Goal: Transaction & Acquisition: Purchase product/service

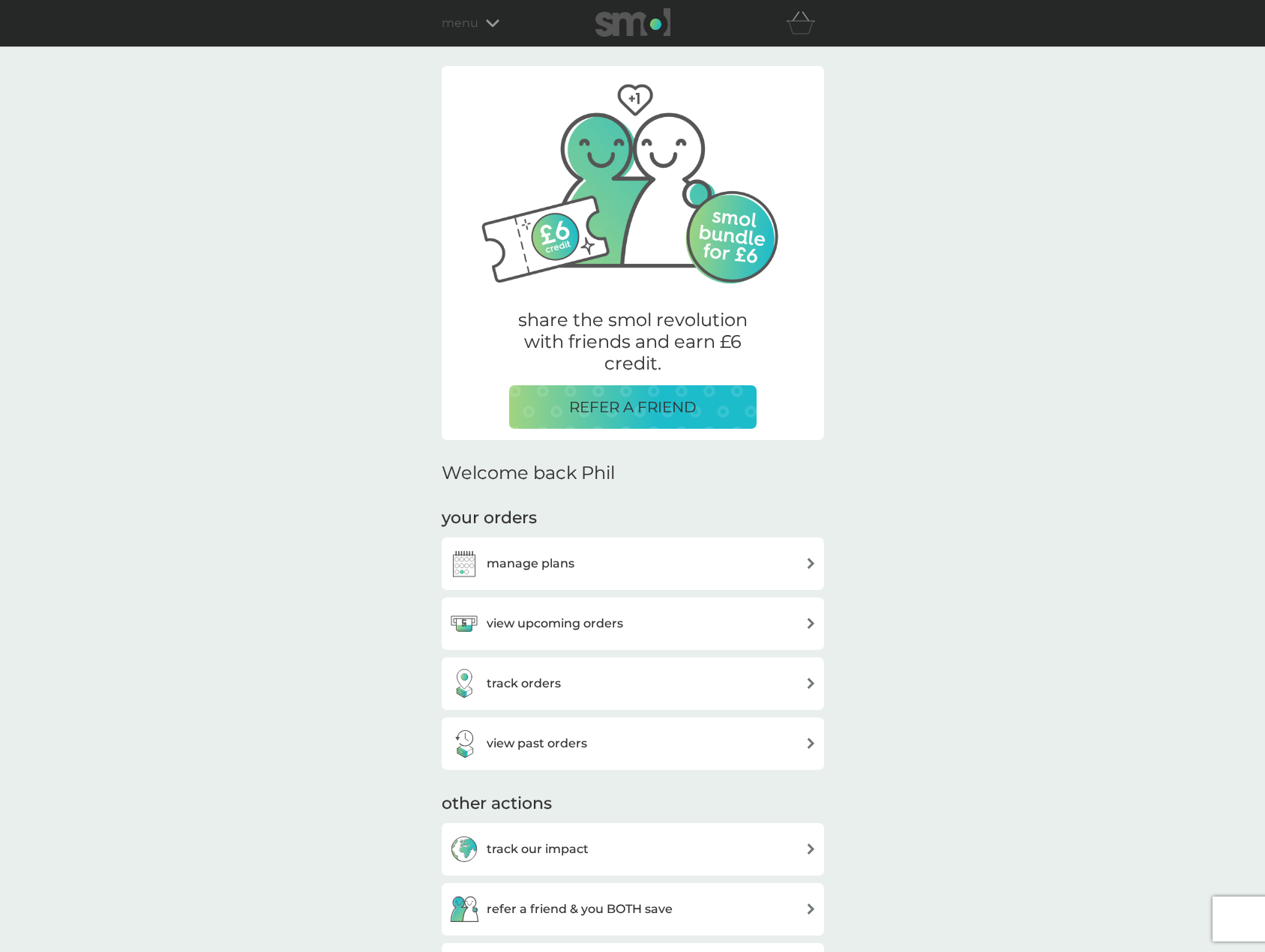
click at [616, 570] on div "manage plans" at bounding box center [632, 563] width 368 height 30
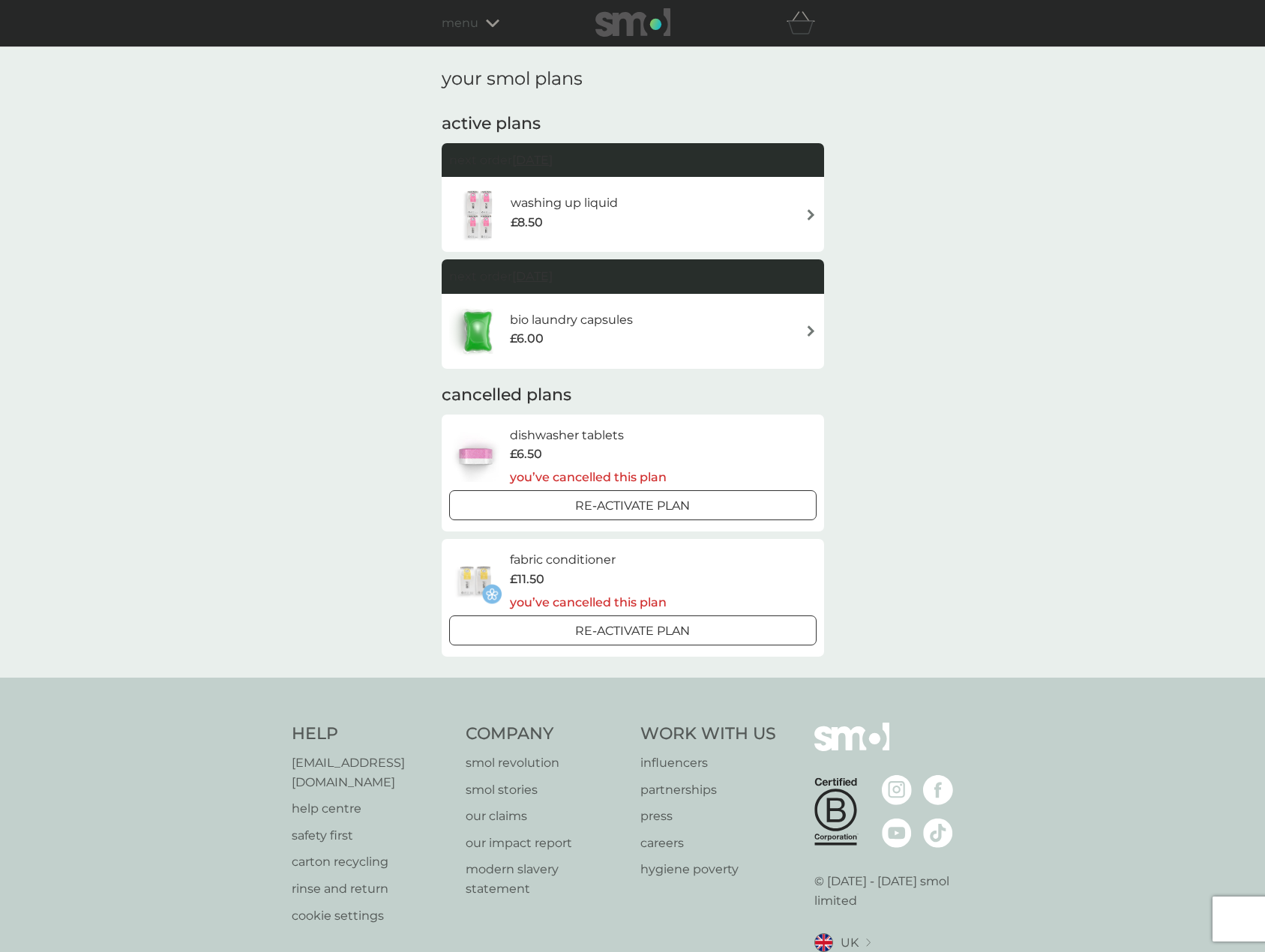
click at [628, 210] on div "washing up liquid £8.50" at bounding box center [571, 215] width 122 height 42
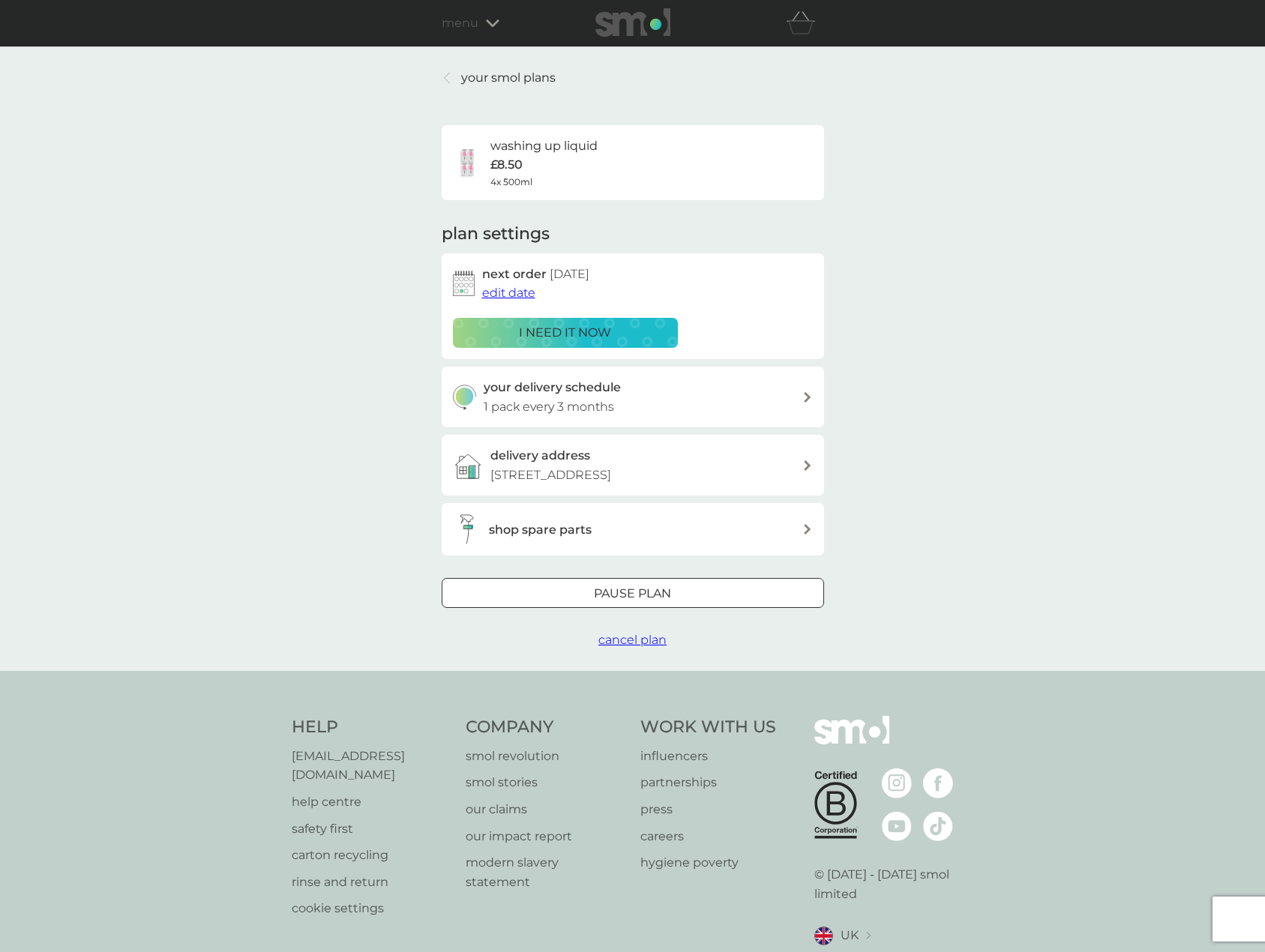
click at [649, 600] on div at bounding box center [632, 594] width 54 height 15
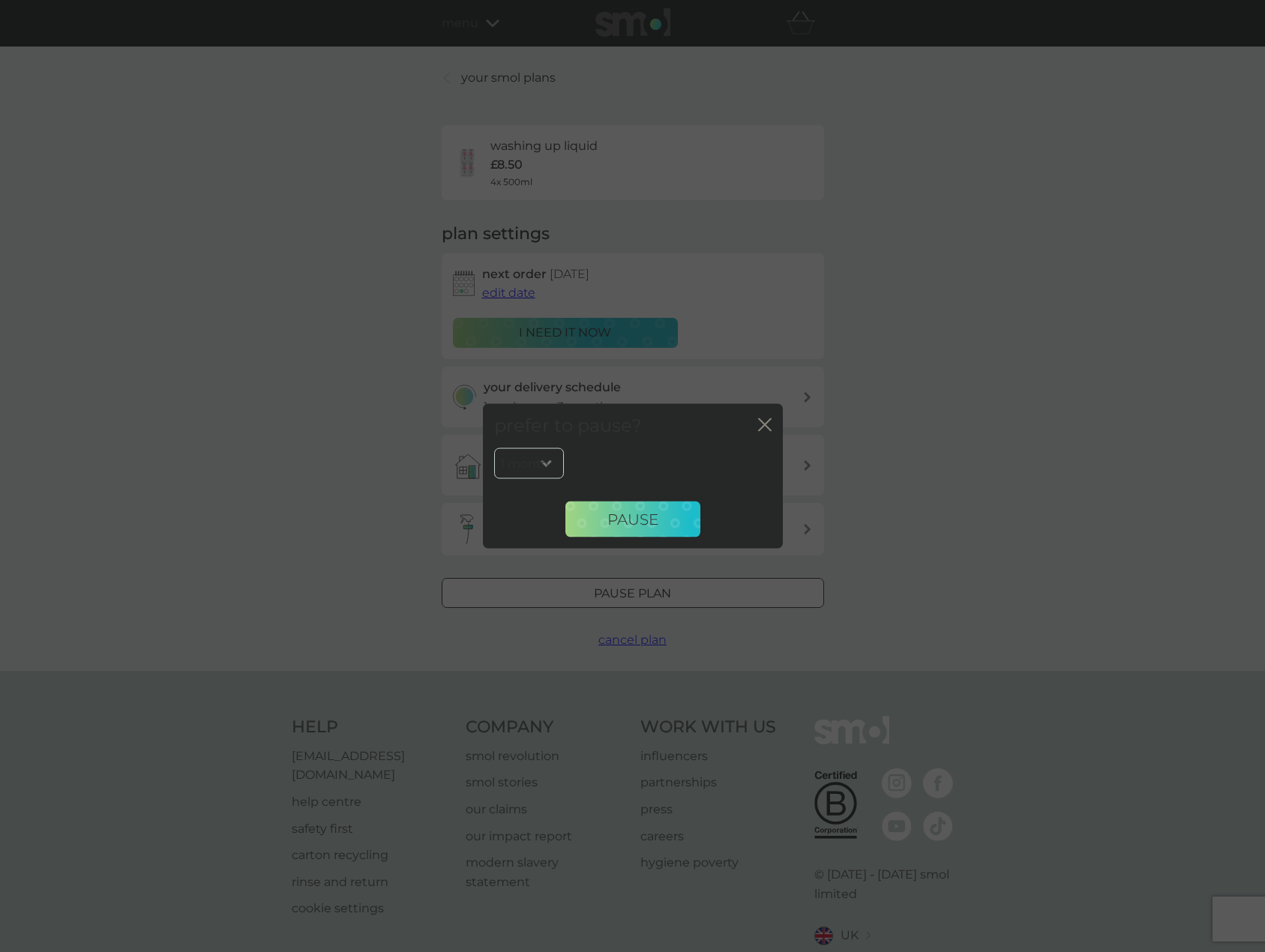
click at [650, 537] on div "1 month 2 months 3 months 4 months 5 months 6 months Pause" at bounding box center [632, 497] width 300 height 101
click at [523, 461] on select "1 month 2 months 3 months 4 months 5 months 6 months" at bounding box center [529, 463] width 70 height 32
select select "6"
click at [494, 447] on select "1 month 2 months 3 months 4 months 5 months 6 months" at bounding box center [529, 463] width 70 height 32
click at [651, 531] on button "Pause" at bounding box center [632, 520] width 135 height 36
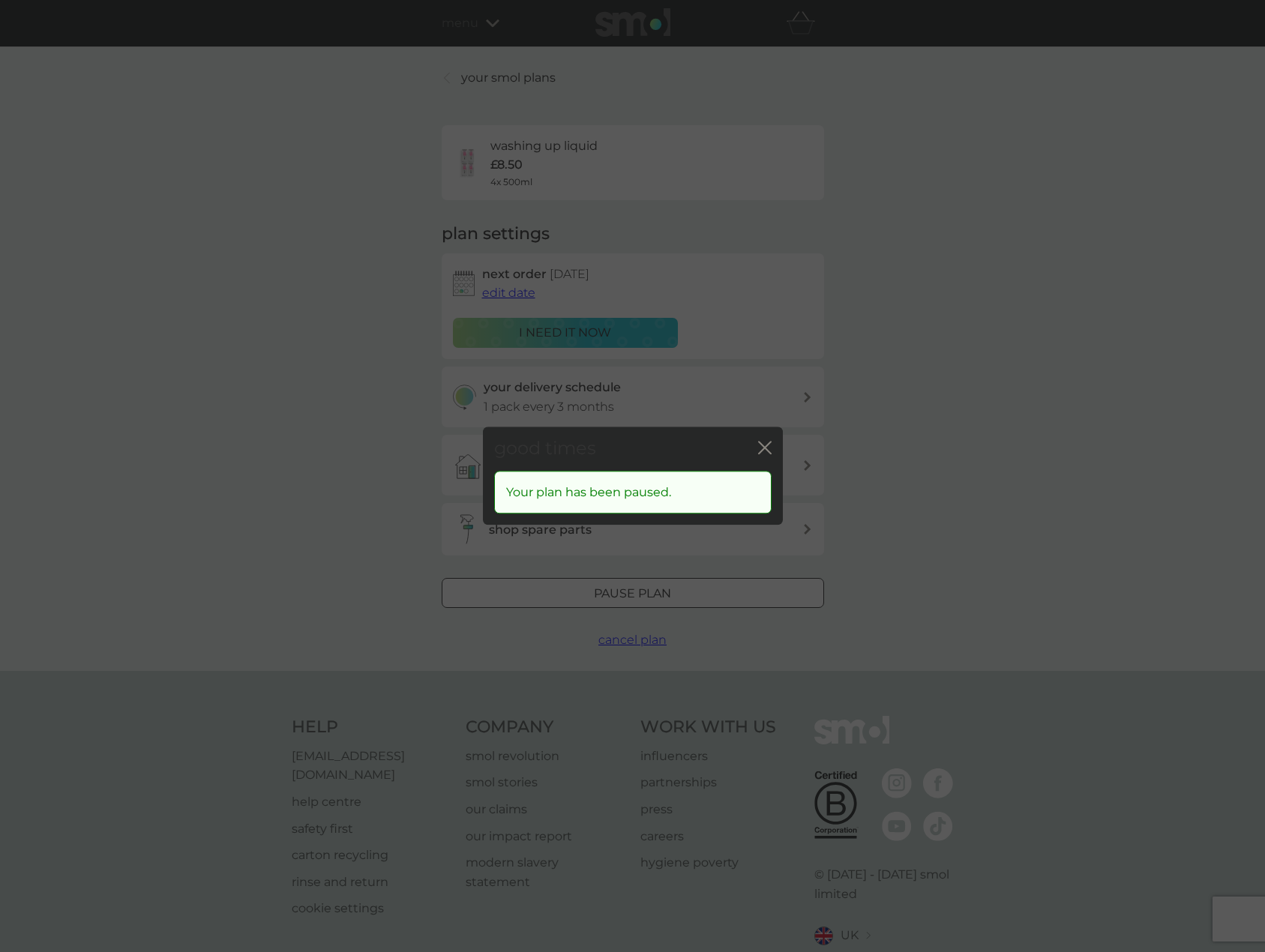
click at [767, 451] on icon "close" at bounding box center [768, 447] width 6 height 12
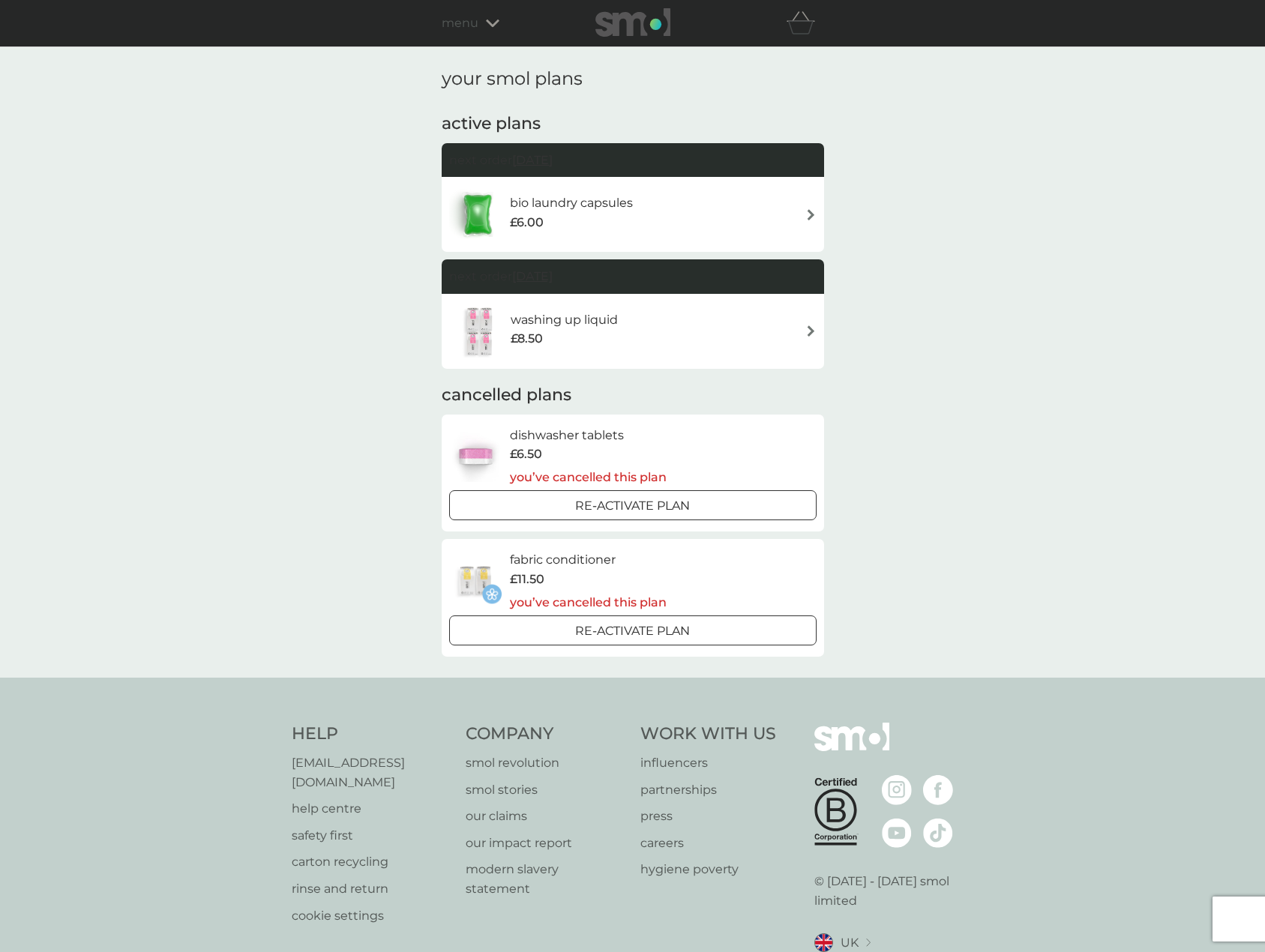
click at [618, 318] on div "washing up liquid £8.50" at bounding box center [571, 331] width 122 height 42
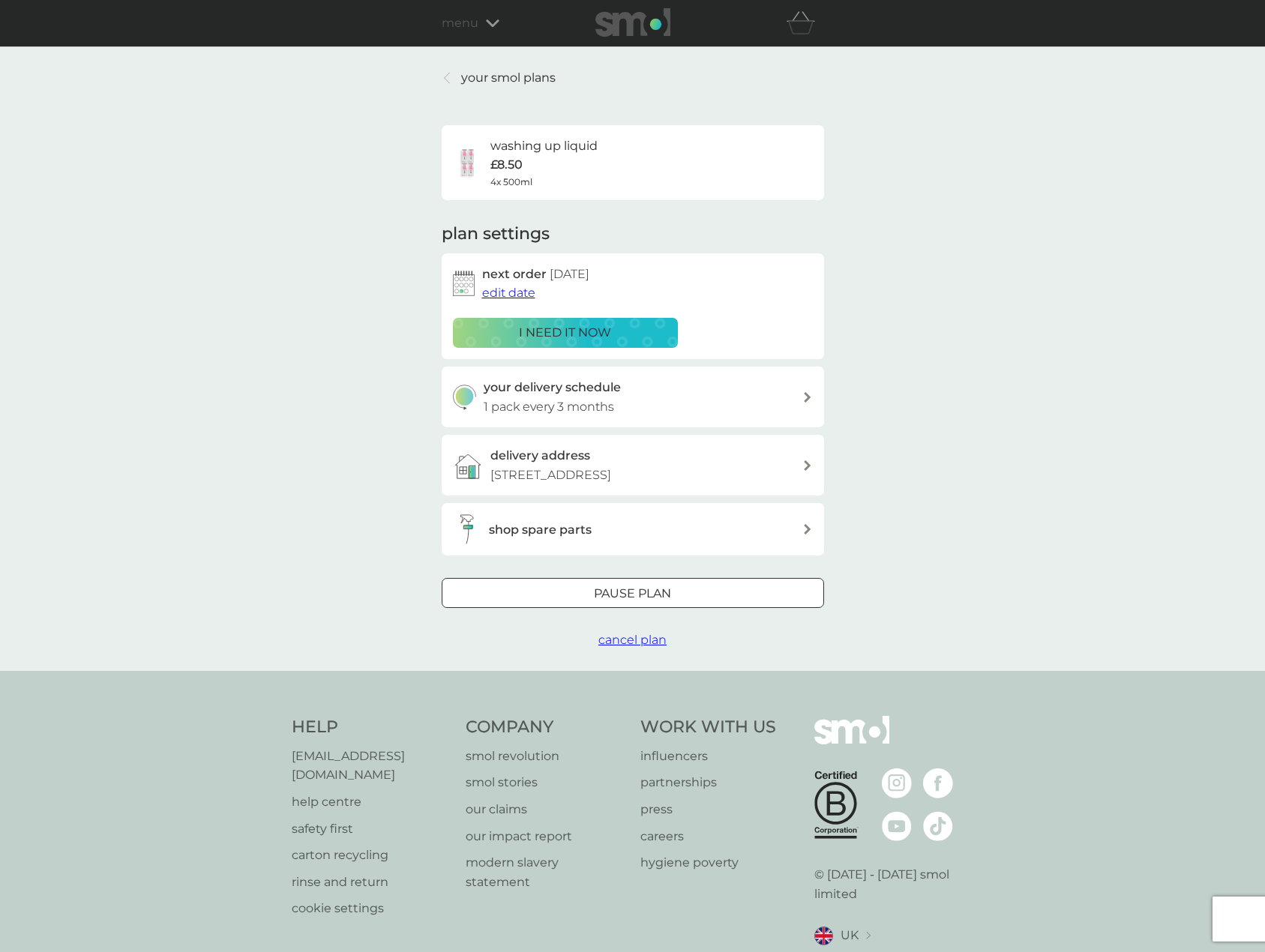
click at [631, 26] on img at bounding box center [632, 23] width 75 height 29
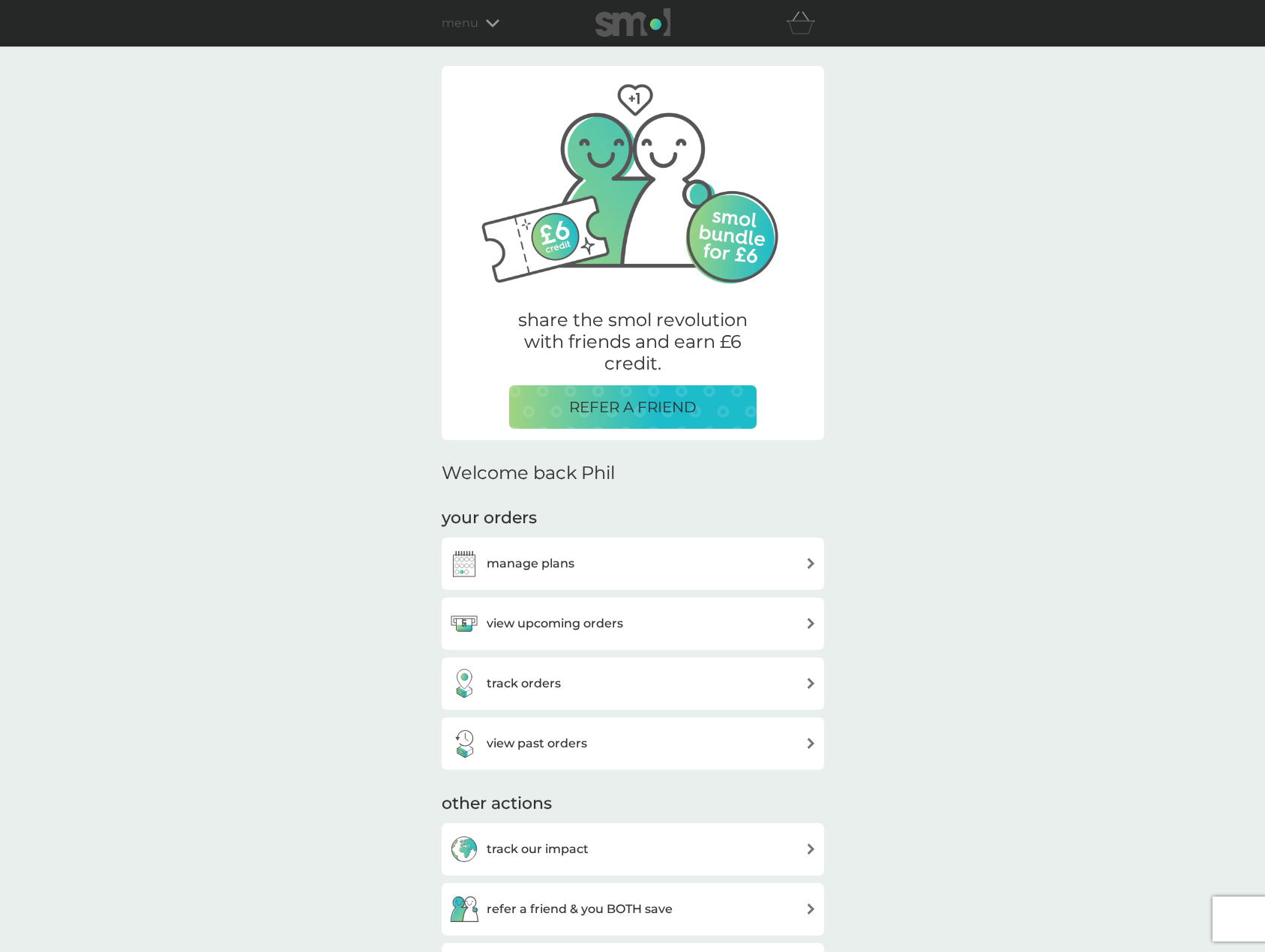
click at [575, 568] on div "manage plans" at bounding box center [632, 563] width 368 height 30
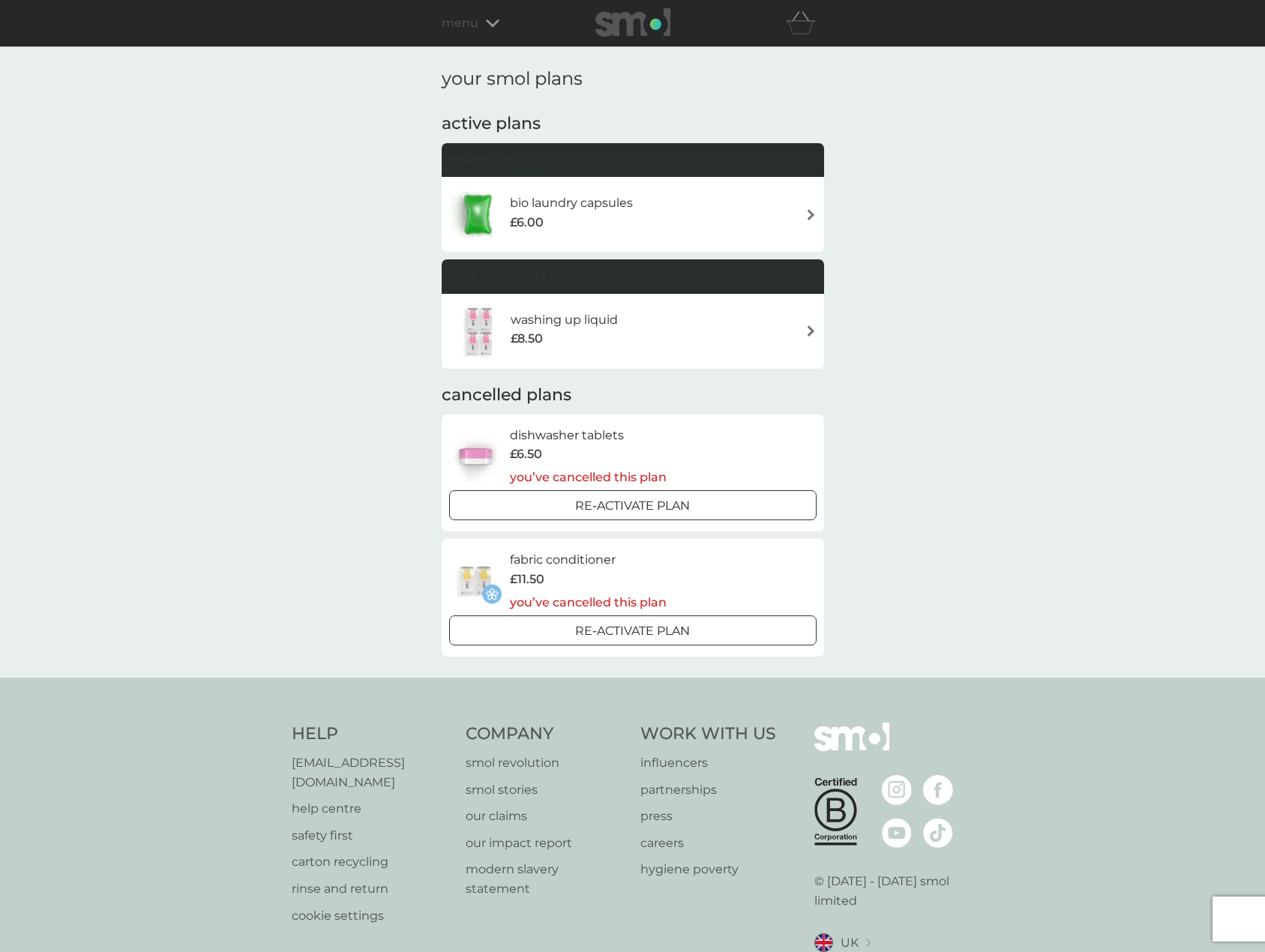
click at [633, 212] on div "bio laundry capsules £6.00" at bounding box center [579, 215] width 138 height 42
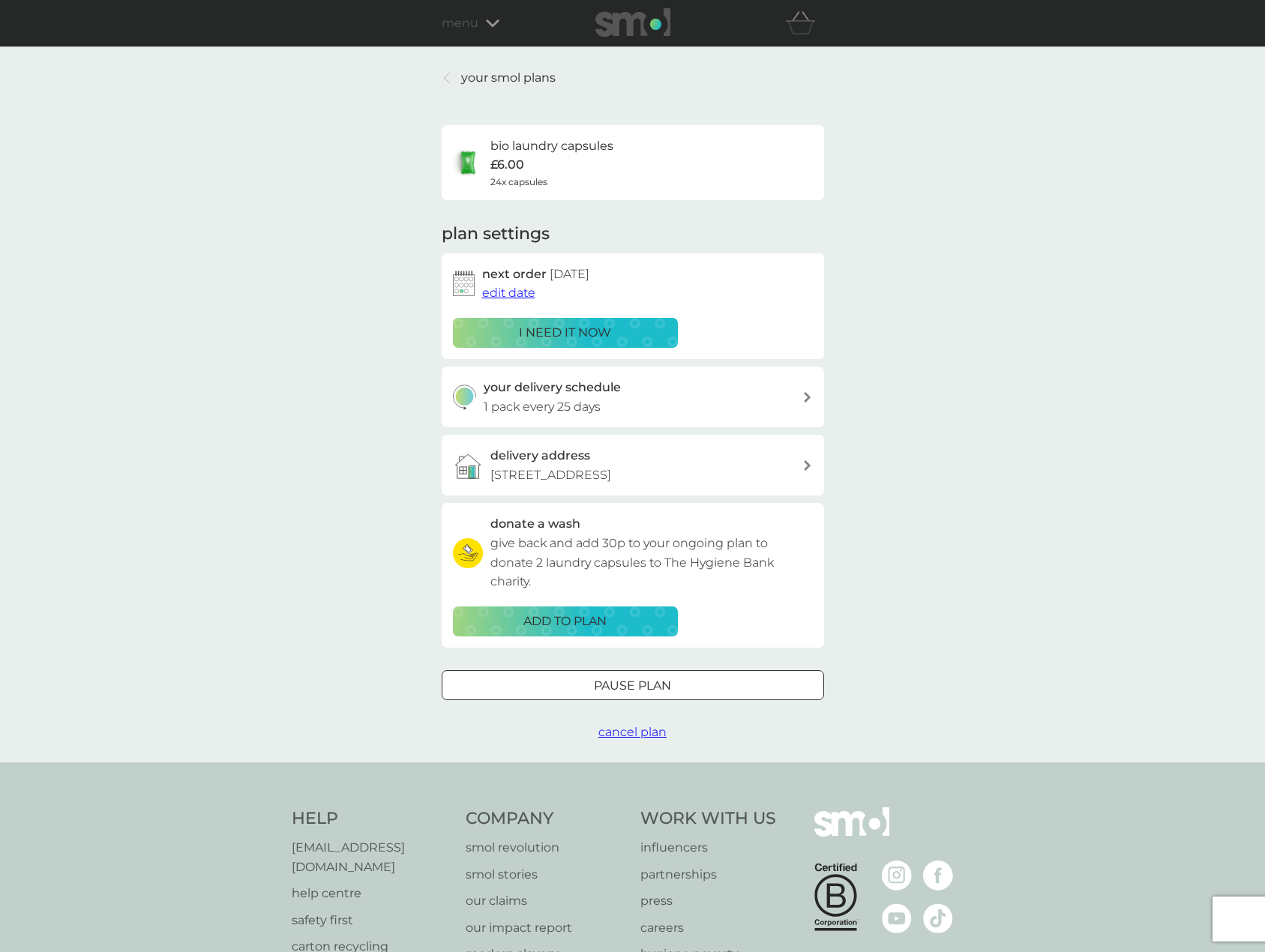
click at [599, 333] on p "i need it now" at bounding box center [565, 333] width 92 height 19
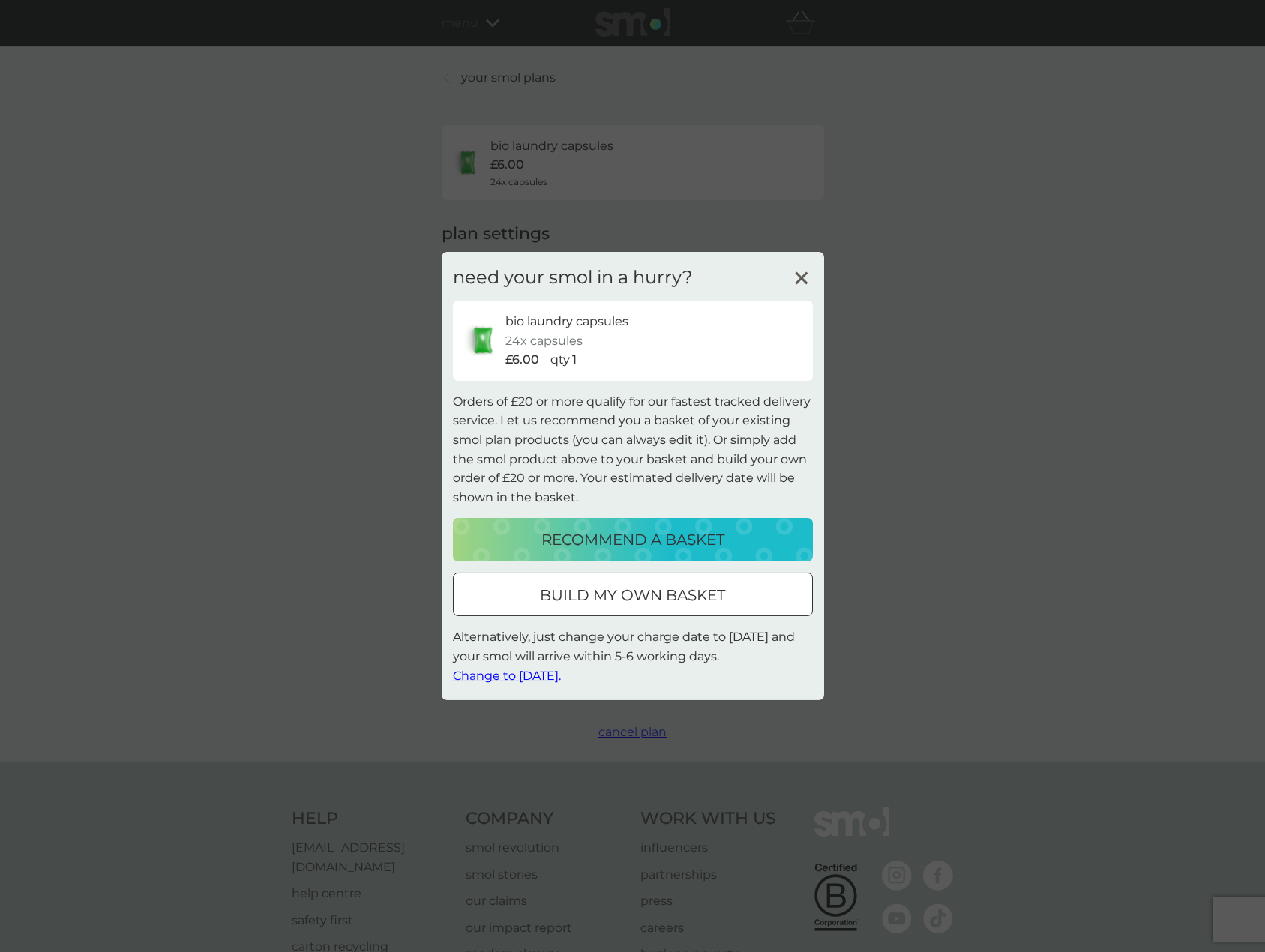
click at [639, 586] on div "build my own basket" at bounding box center [632, 595] width 358 height 24
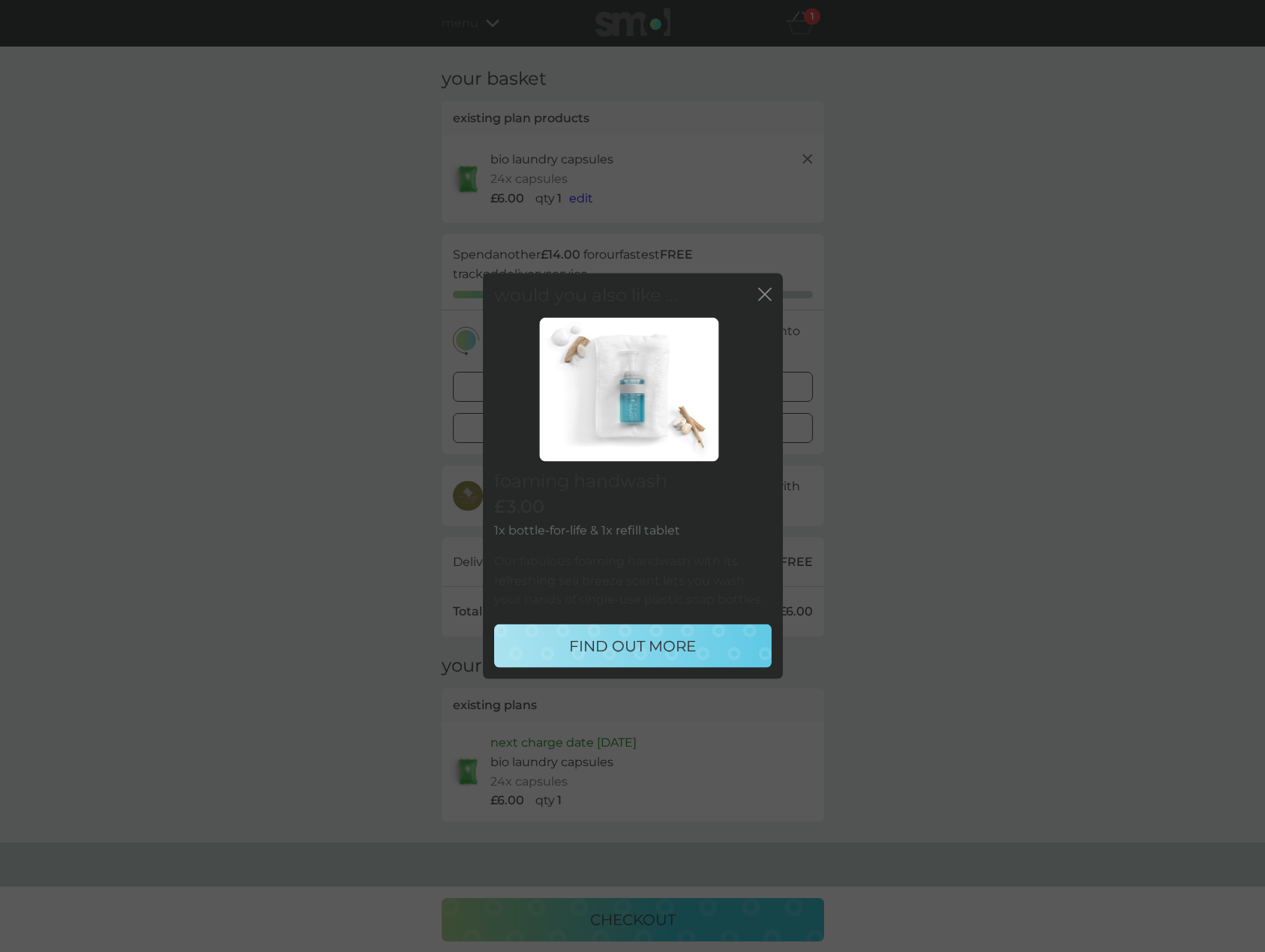
click at [765, 306] on div "close" at bounding box center [765, 296] width 13 height 22
click at [769, 303] on button "close" at bounding box center [765, 296] width 13 height 15
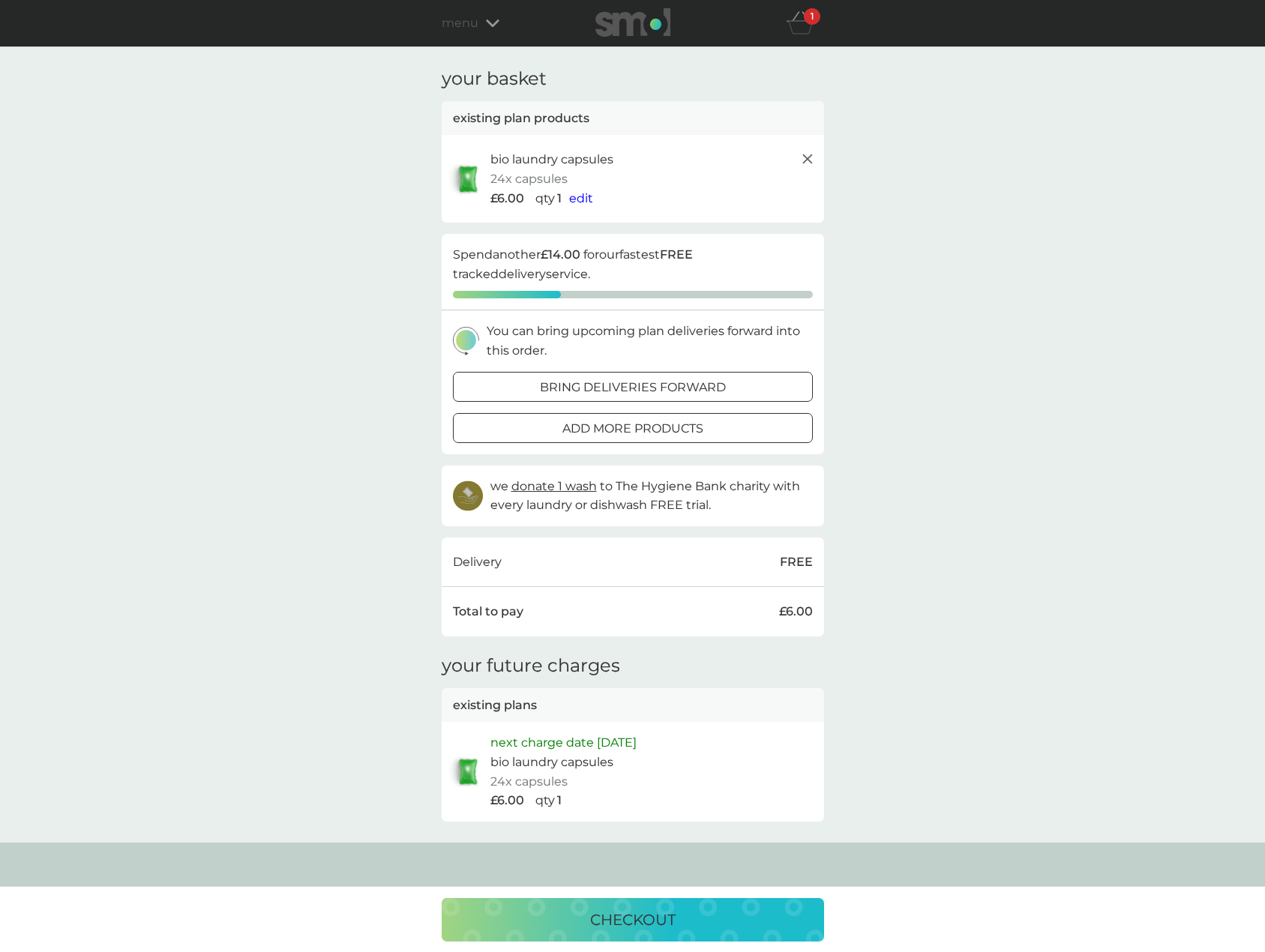
click at [646, 30] on img at bounding box center [632, 23] width 75 height 29
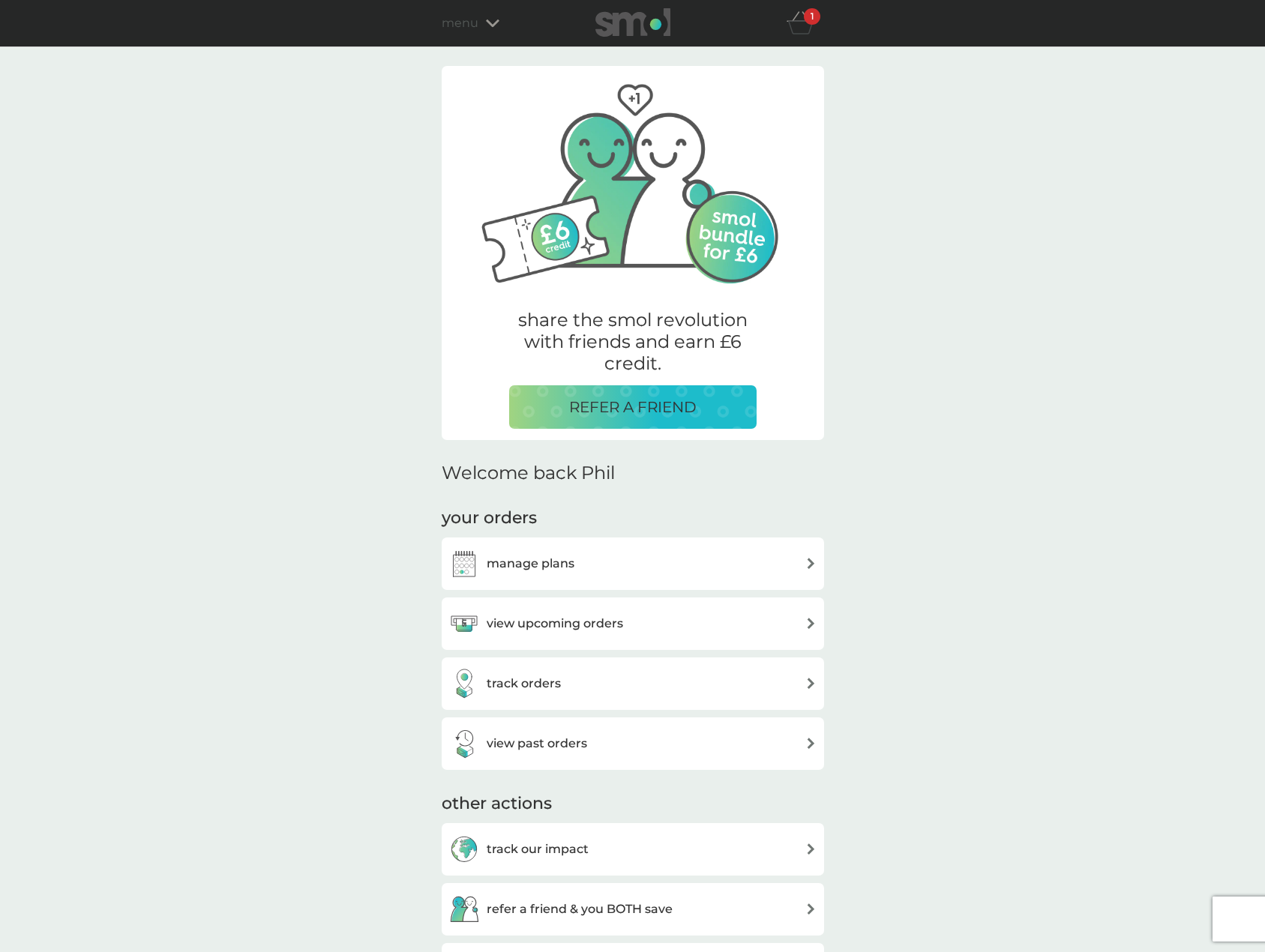
click at [654, 732] on div "view past orders" at bounding box center [632, 743] width 368 height 30
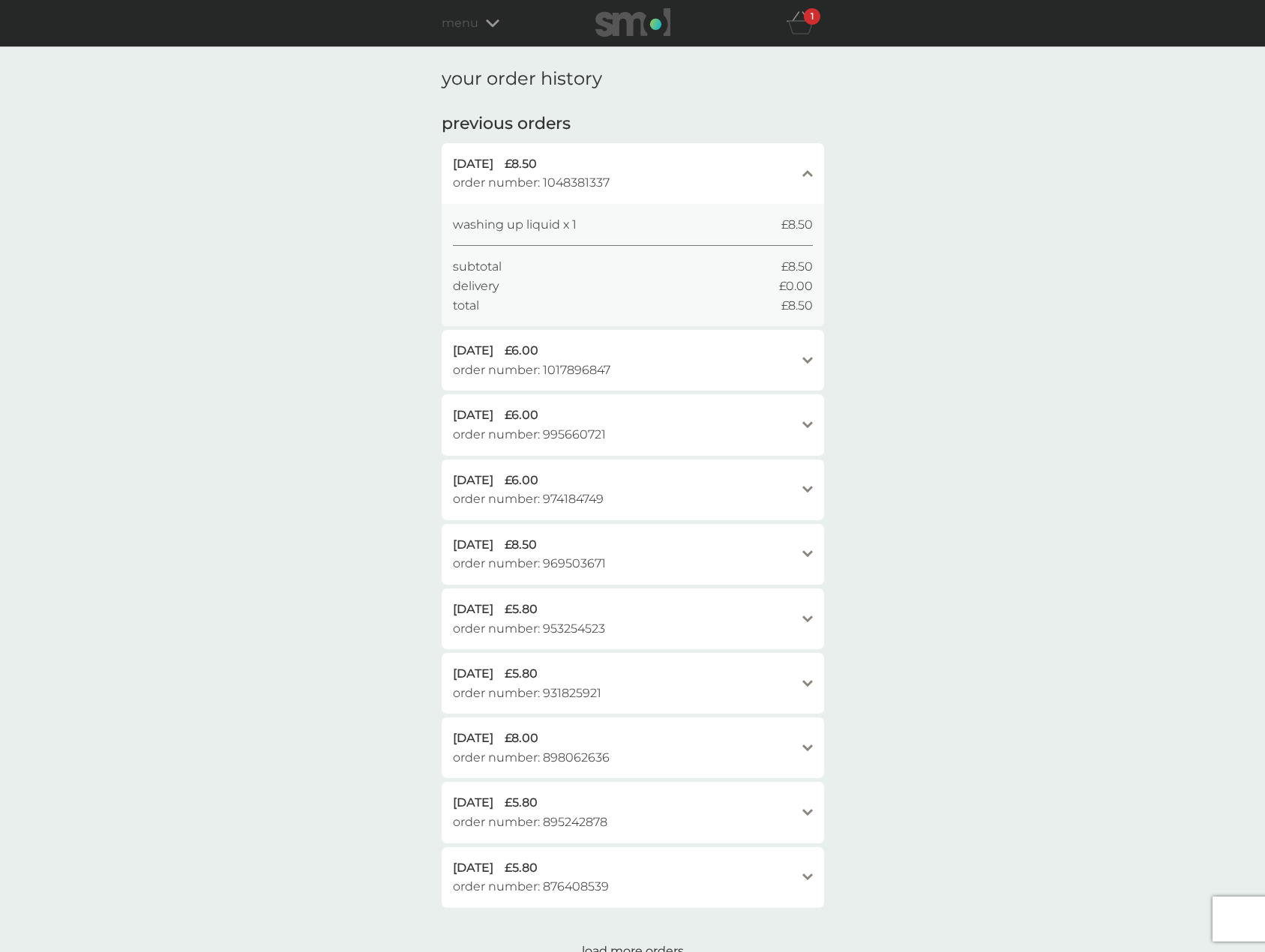
click at [656, 371] on div "5 Jun 2025 £6.00 order number: 1017896847" at bounding box center [624, 361] width 342 height 38
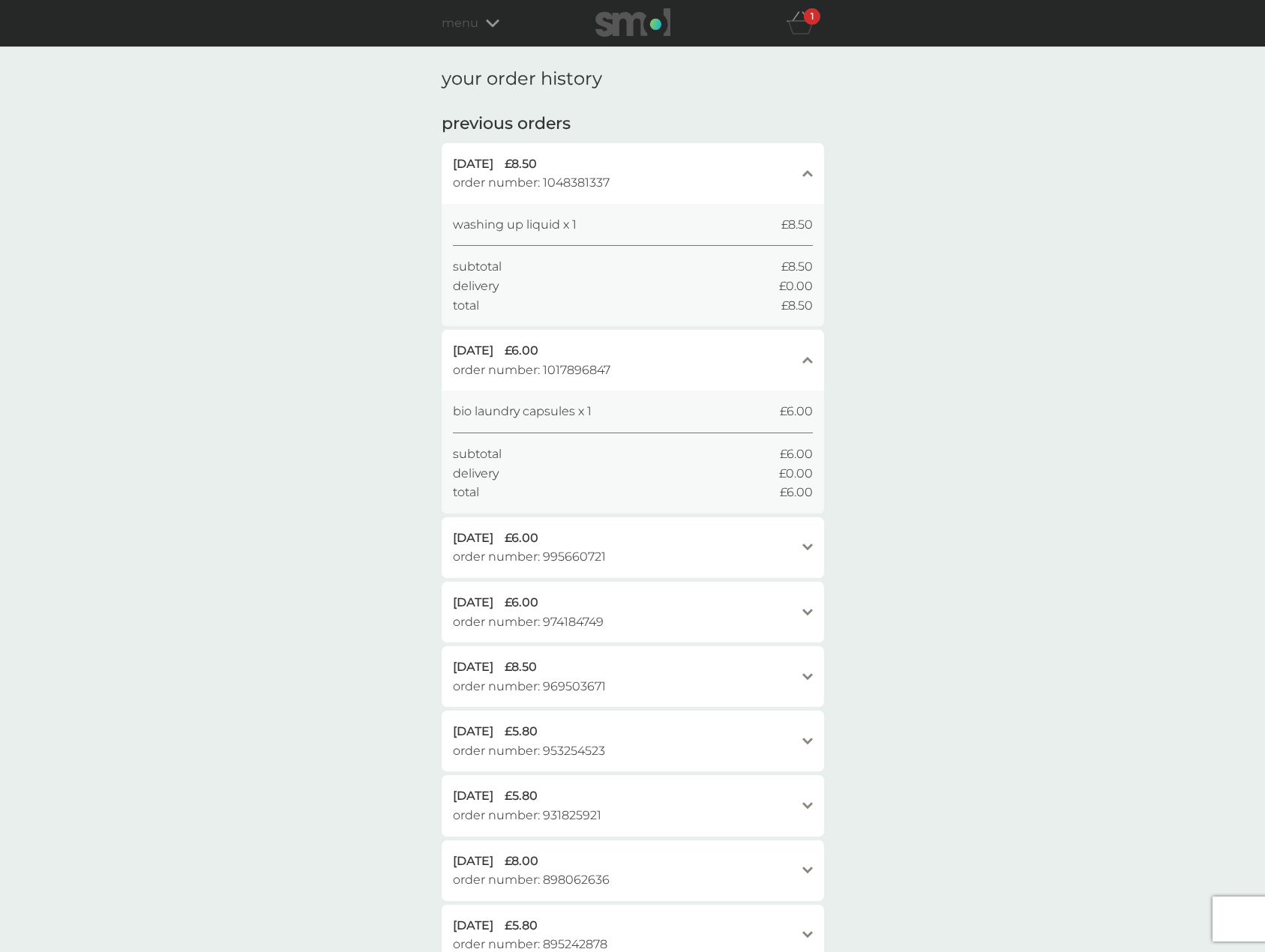
click at [792, 26] on icon "basket" at bounding box center [801, 23] width 29 height 23
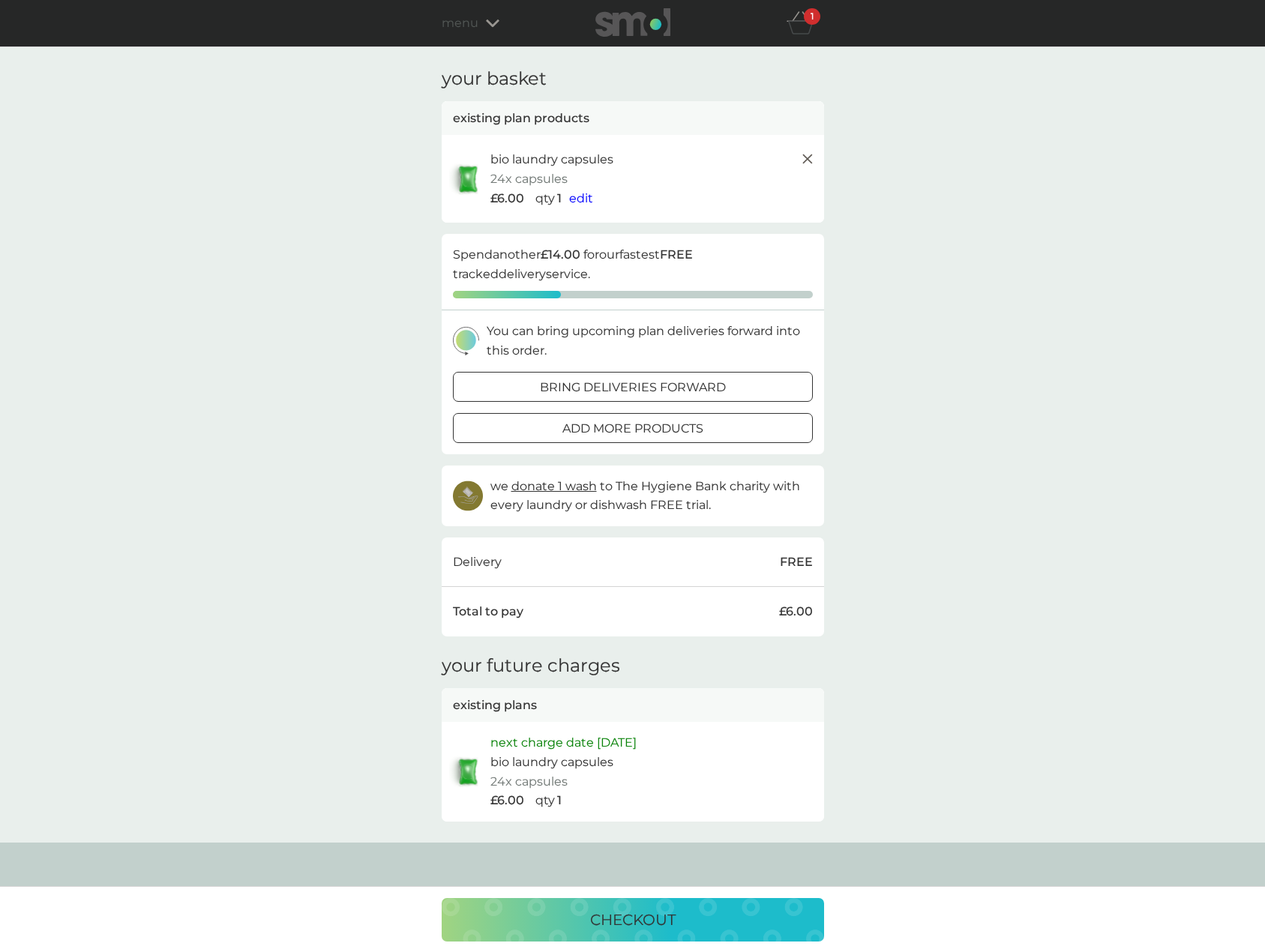
click at [654, 936] on button "checkout" at bounding box center [632, 919] width 382 height 43
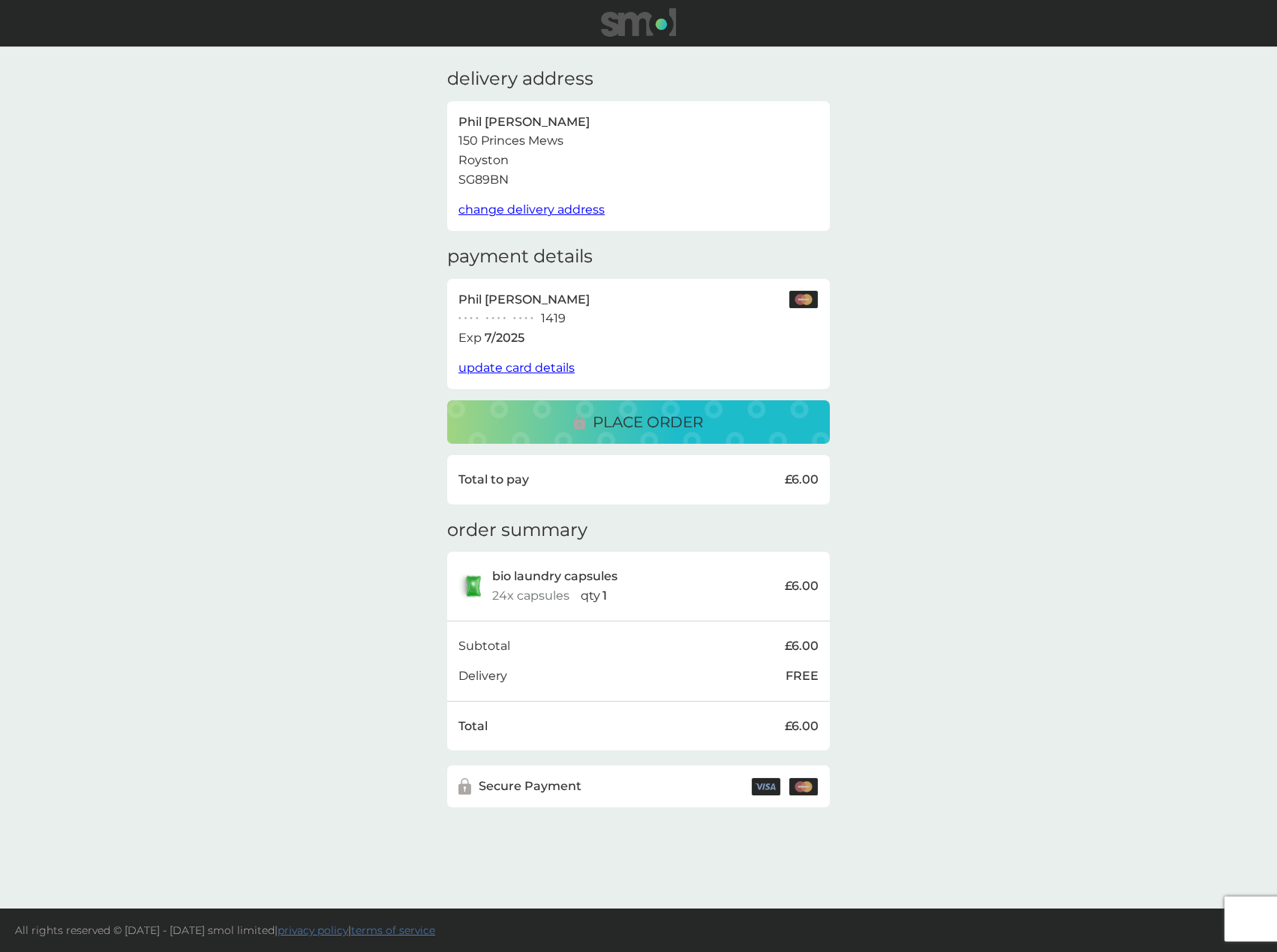
click at [544, 369] on span "update card details" at bounding box center [516, 368] width 116 height 14
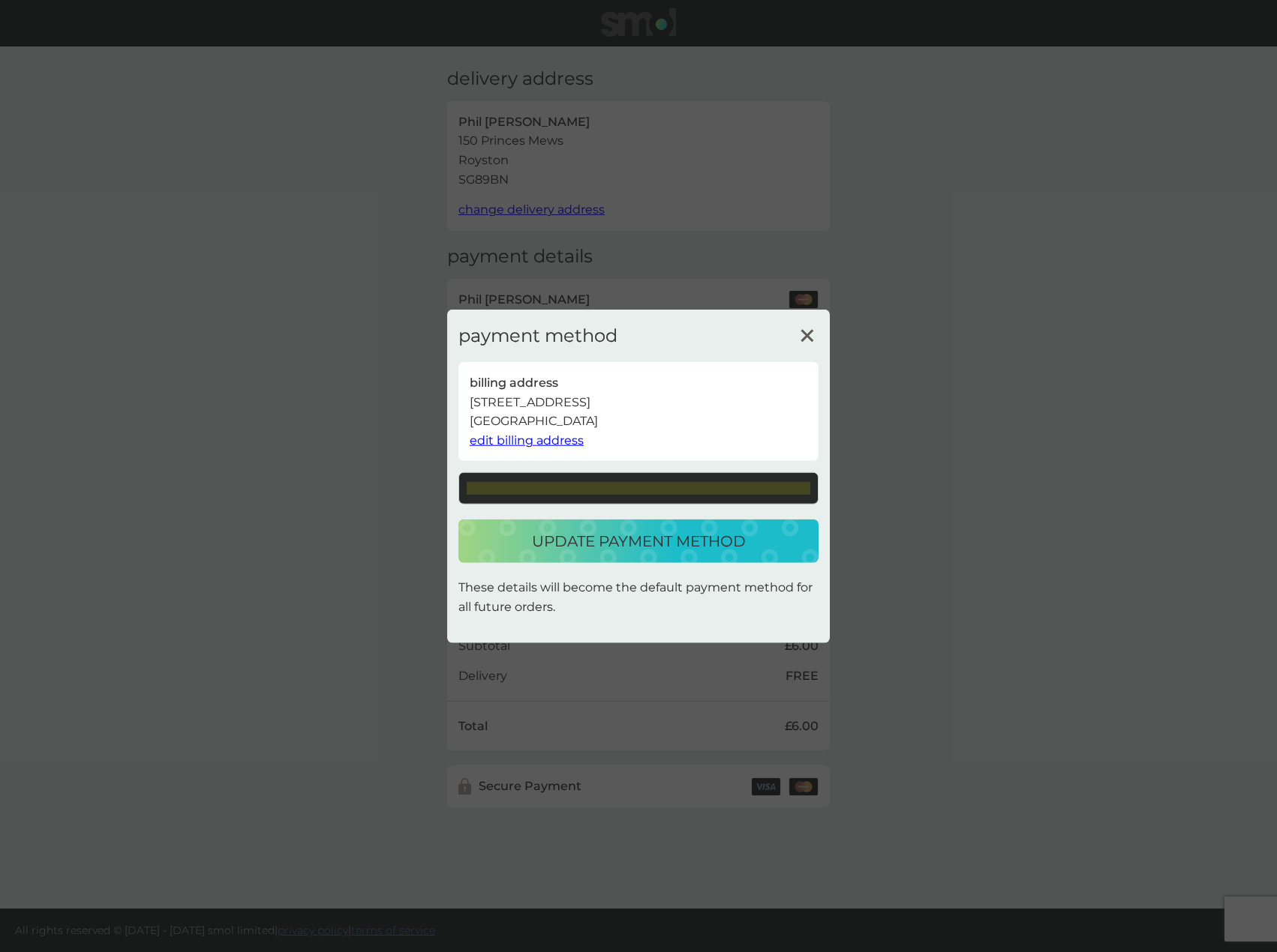
click at [643, 544] on p "update payment method" at bounding box center [638, 541] width 214 height 24
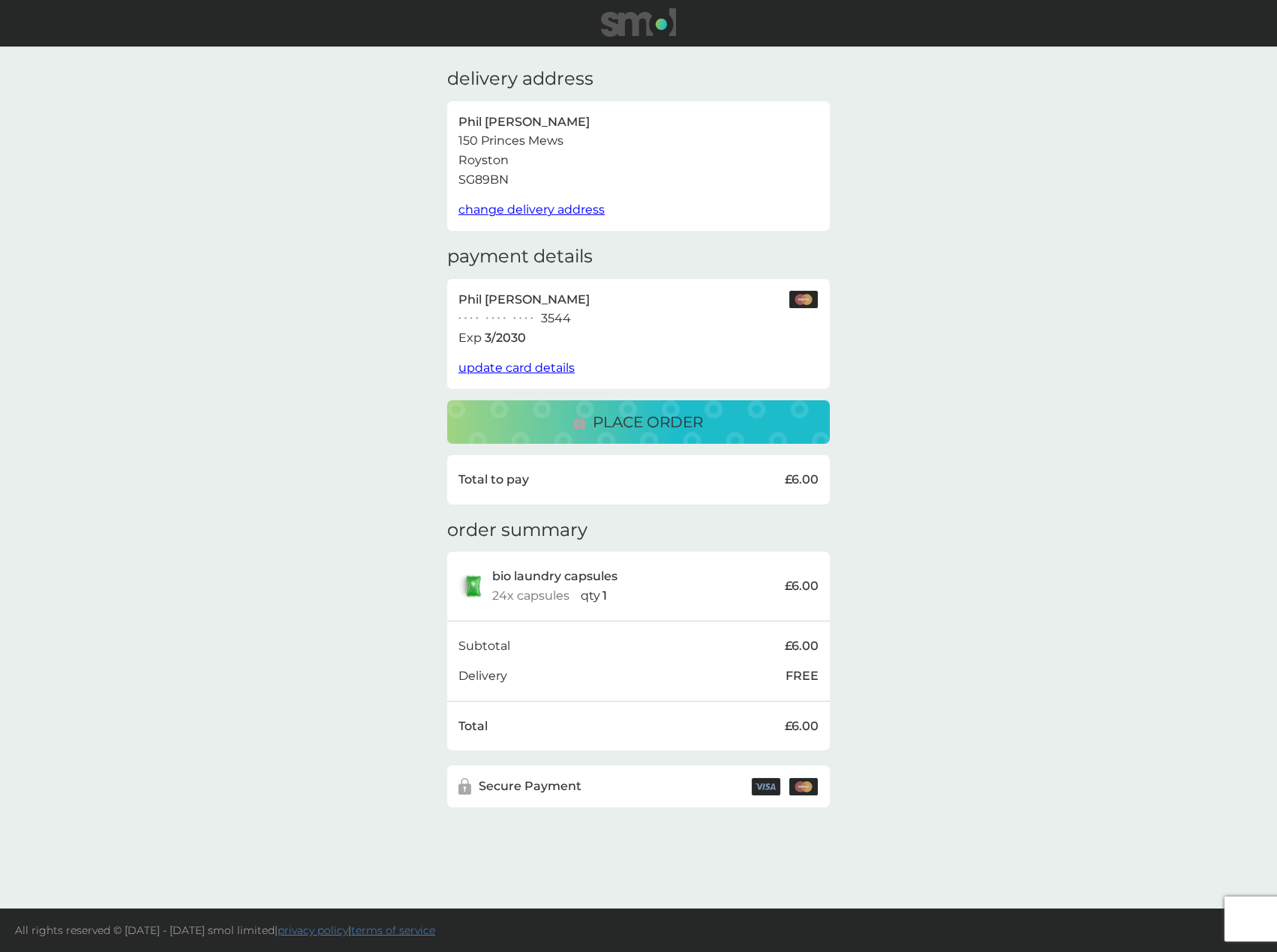
click at [671, 415] on p "place order" at bounding box center [647, 421] width 110 height 24
